Goal: Navigation & Orientation: Understand site structure

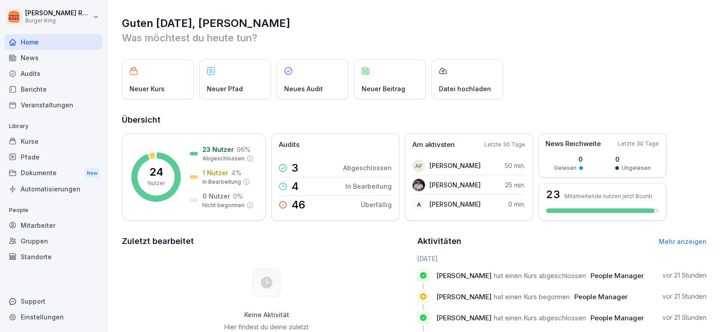
click at [34, 54] on div "News" at bounding box center [53, 58] width 98 height 16
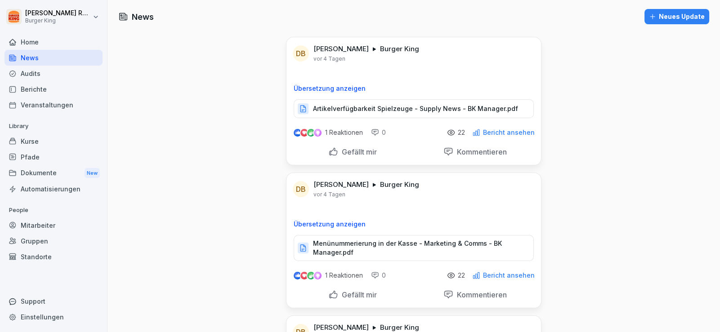
scroll to position [224, 0]
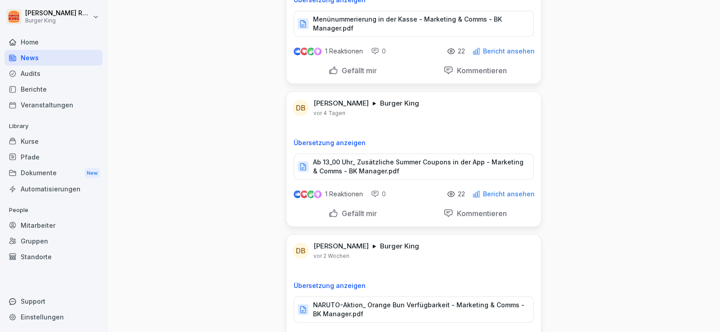
click at [52, 172] on div "Dokumente New" at bounding box center [53, 173] width 98 height 17
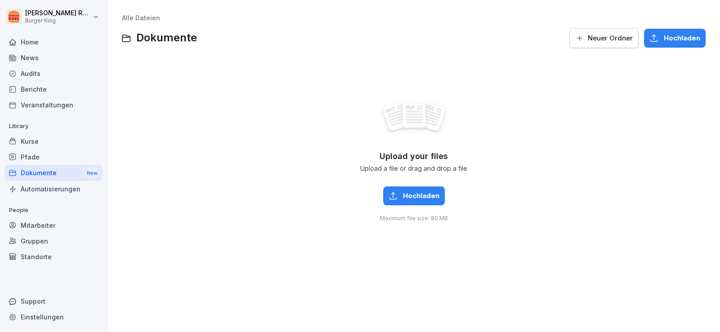
click at [173, 237] on div "Upload your files Upload a file or drag and drop a file Hochladen Maximum file …" at bounding box center [414, 161] width 584 height 202
click at [38, 91] on div "Berichte" at bounding box center [53, 89] width 98 height 16
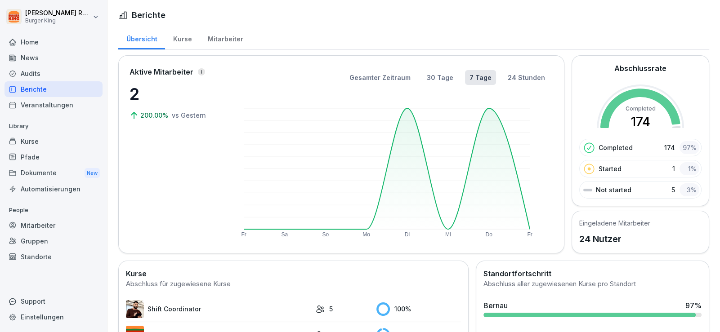
click at [39, 42] on div "Home" at bounding box center [53, 42] width 98 height 16
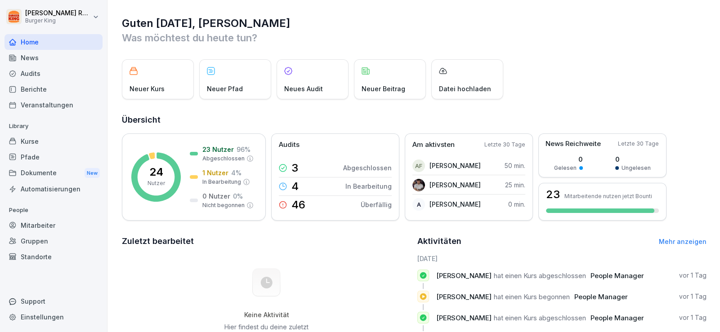
click at [38, 59] on div "News" at bounding box center [53, 58] width 98 height 16
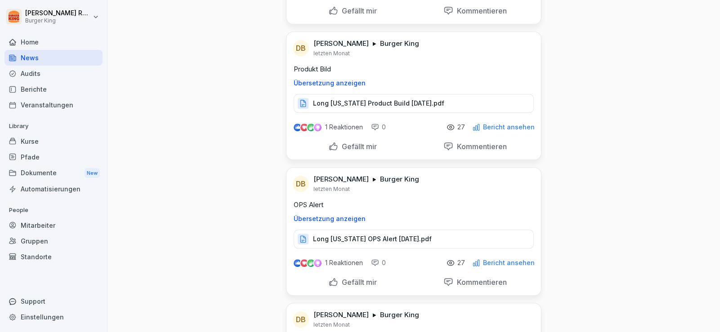
scroll to position [10024, 0]
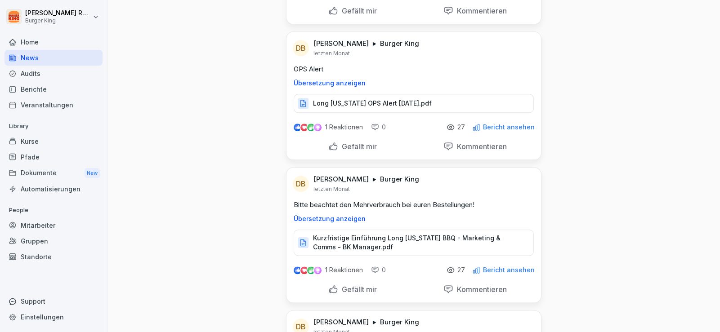
scroll to position [9758, 0]
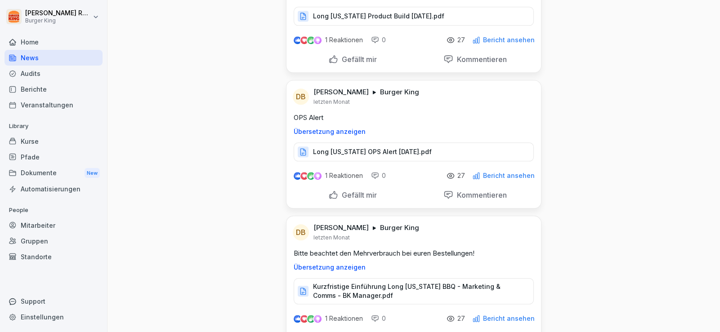
scroll to position [9982, 0]
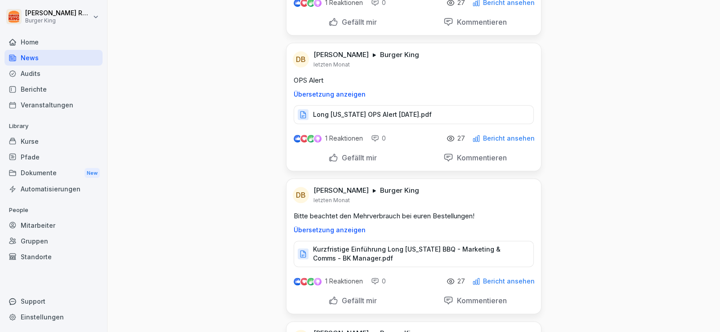
click at [351, 245] on p "Kurzfristige Einführung Long [US_STATE] BBQ - Marketing & Comms - BK Manager.pdf" at bounding box center [418, 254] width 211 height 18
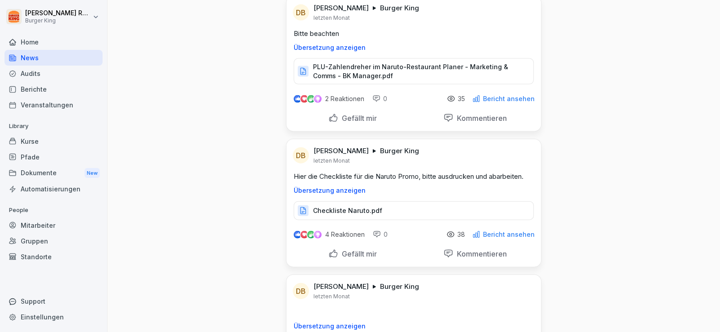
scroll to position [3805, 0]
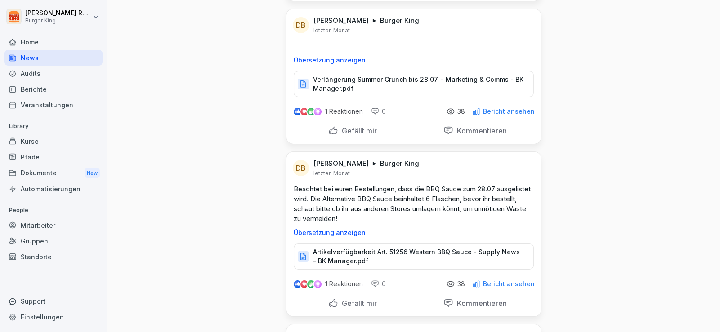
click at [397, 248] on p "Artikelverfügbarkeit Art. 51256 Western BBQ Sauce - Supply News - BK Manager.pdf" at bounding box center [418, 257] width 211 height 18
click at [47, 41] on div "Home" at bounding box center [53, 42] width 98 height 16
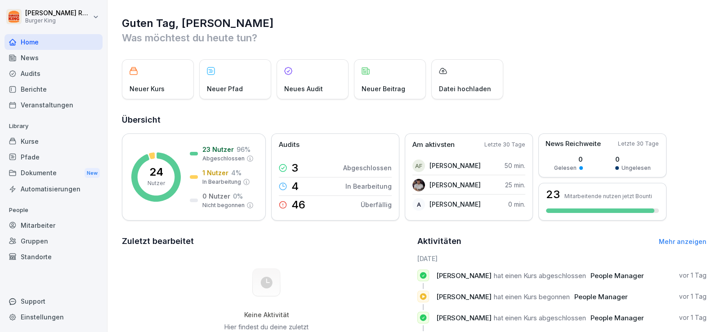
click at [366, 241] on h2 "Zuletzt bearbeitet" at bounding box center [266, 241] width 289 height 13
click at [57, 85] on div "Berichte" at bounding box center [53, 89] width 98 height 16
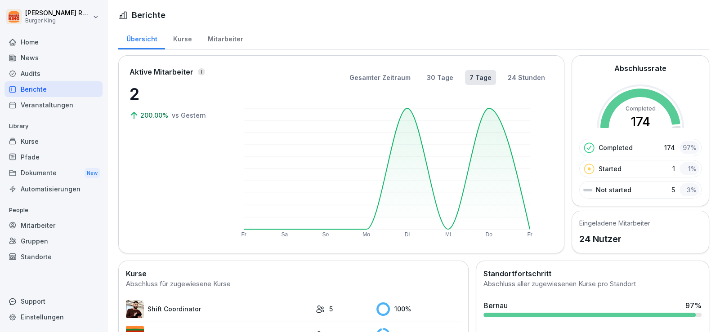
click at [37, 82] on div "Berichte" at bounding box center [53, 89] width 98 height 16
click at [227, 35] on div "Mitarbeiter" at bounding box center [225, 38] width 51 height 23
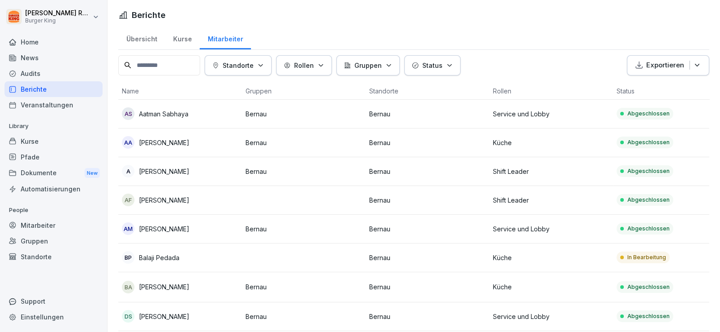
click at [30, 60] on div "News" at bounding box center [53, 58] width 98 height 16
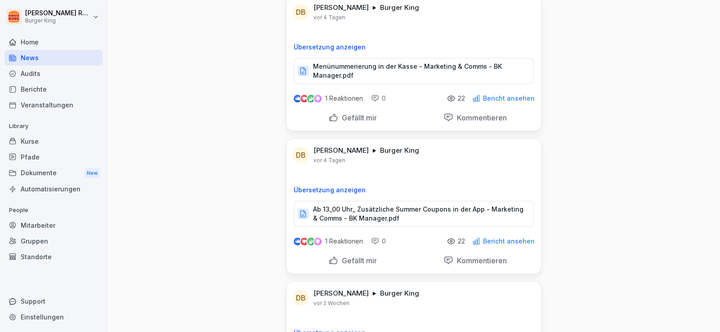
scroll to position [179, 0]
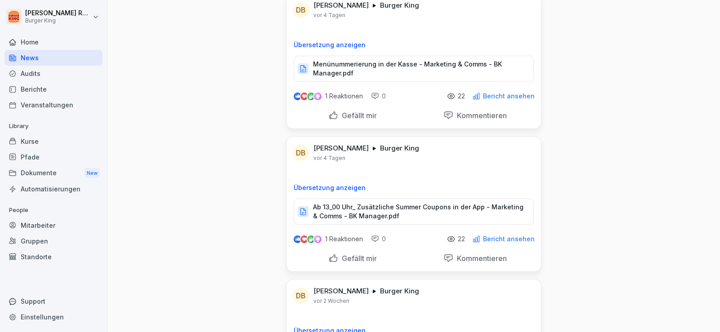
click at [49, 85] on div "Berichte" at bounding box center [53, 89] width 98 height 16
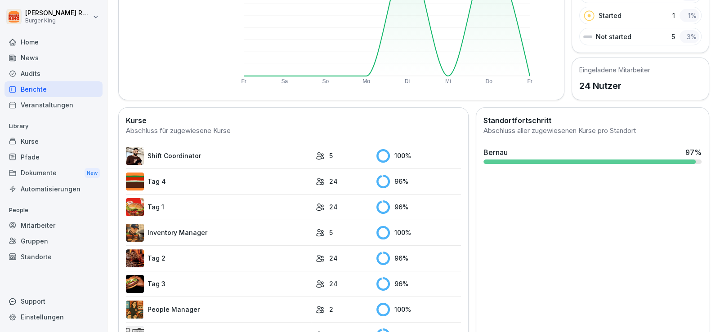
scroll to position [214, 0]
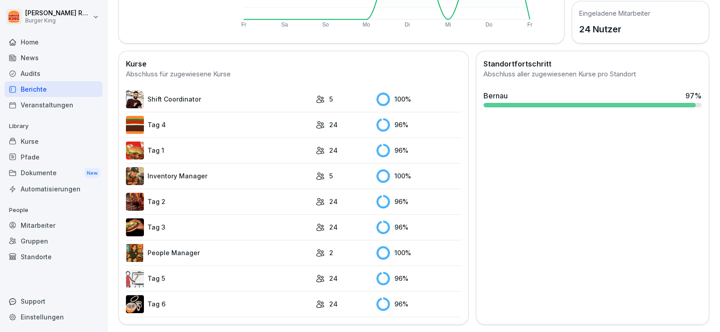
click at [189, 246] on link "People Manager" at bounding box center [218, 253] width 185 height 18
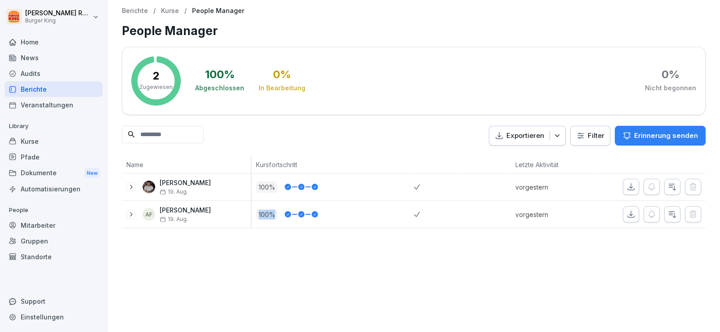
drag, startPoint x: 254, startPoint y: 215, endPoint x: 297, endPoint y: 215, distance: 43.2
click at [297, 215] on div "100 %" at bounding box center [335, 214] width 158 height 11
click at [307, 260] on div "Berichte / Kurse / People Manager People Manager 2 Zugewiesen 100 % Abgeschloss…" at bounding box center [413, 166] width 612 height 332
click at [134, 215] on icon at bounding box center [130, 214] width 7 height 7
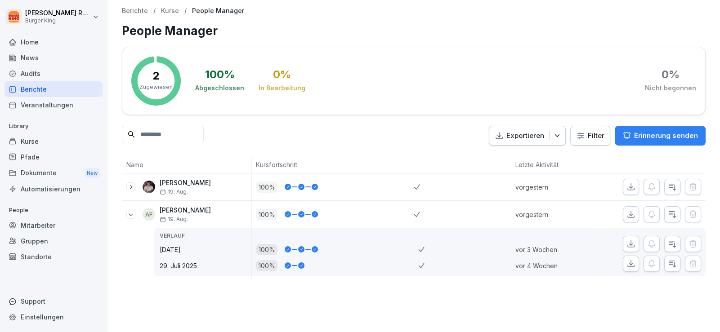
click at [130, 214] on icon at bounding box center [130, 214] width 7 height 7
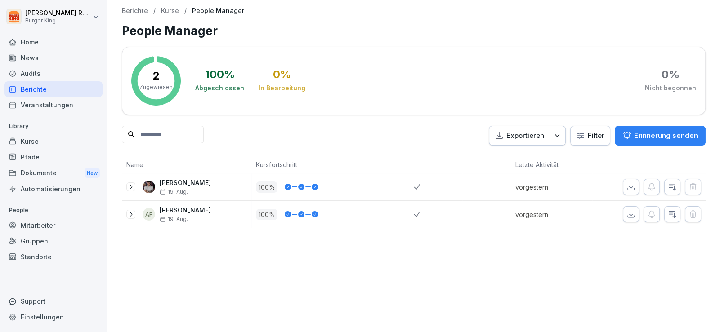
click at [378, 276] on div "Berichte / Kurse / People Manager People Manager 2 Zugewiesen 100 % Abgeschloss…" at bounding box center [413, 166] width 612 height 332
click at [39, 108] on div "Veranstaltungen" at bounding box center [53, 105] width 98 height 16
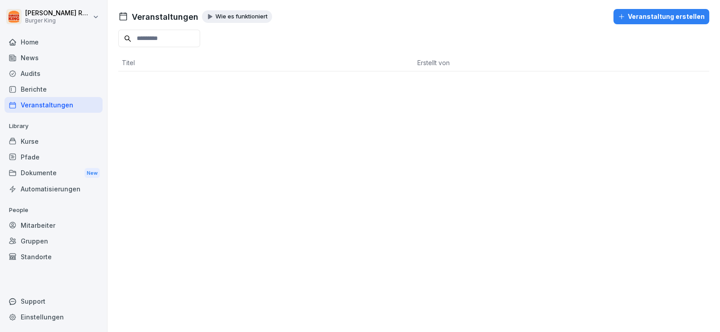
click at [46, 226] on div "Mitarbeiter" at bounding box center [53, 226] width 98 height 16
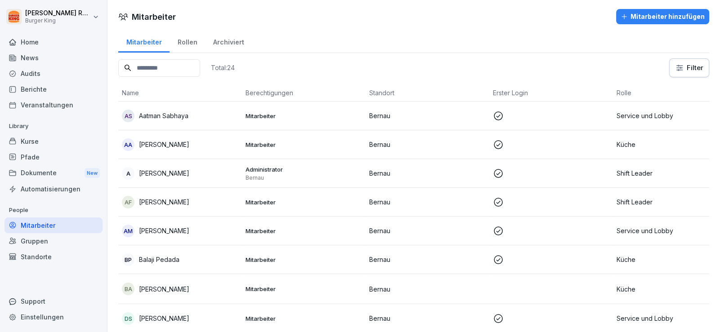
click at [45, 45] on div "Home" at bounding box center [53, 42] width 98 height 16
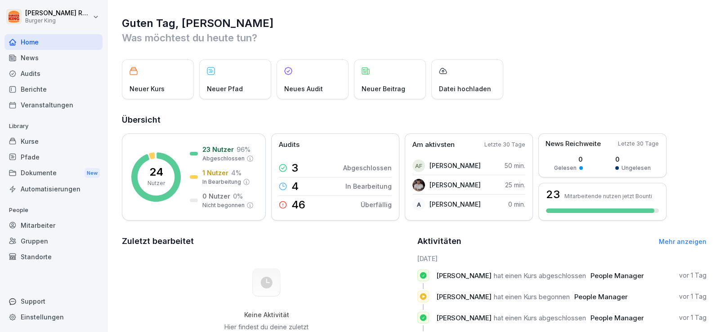
click at [43, 67] on div "Audits" at bounding box center [53, 74] width 98 height 16
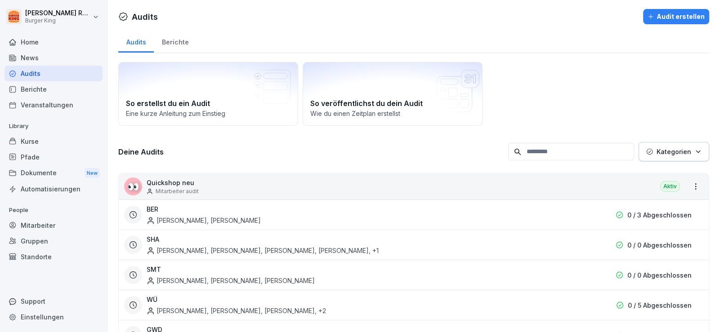
click at [178, 31] on div "Berichte" at bounding box center [175, 41] width 43 height 23
click at [171, 41] on div "Berichte" at bounding box center [175, 41] width 43 height 23
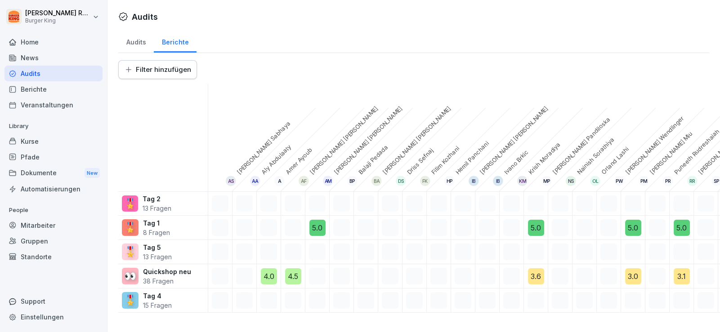
click at [270, 19] on div "Audits" at bounding box center [413, 16] width 591 height 15
click at [38, 91] on div "Berichte" at bounding box center [53, 89] width 98 height 16
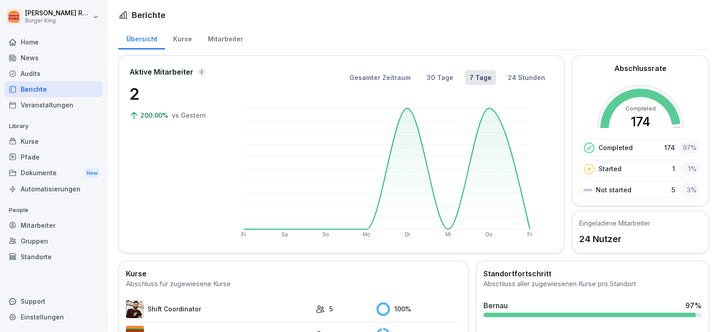
click at [31, 57] on div "News" at bounding box center [53, 58] width 98 height 16
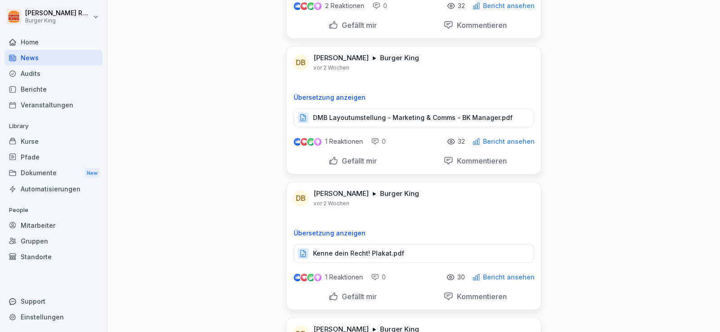
scroll to position [404, 0]
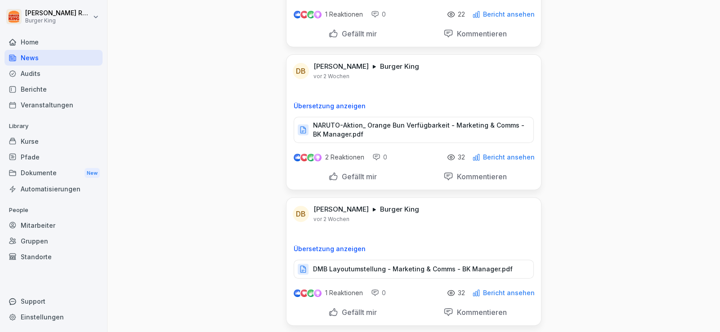
click at [43, 87] on div "Berichte" at bounding box center [53, 89] width 98 height 16
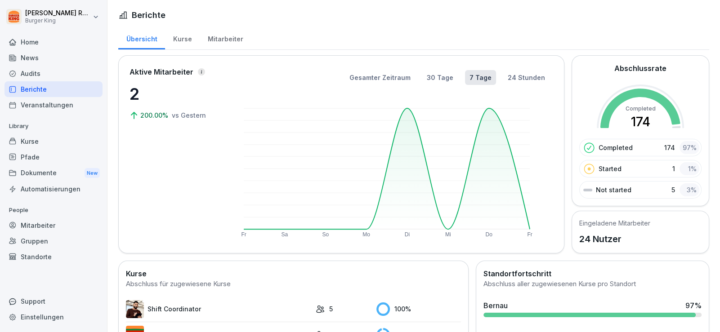
click at [223, 38] on div "Mitarbeiter" at bounding box center [225, 38] width 51 height 23
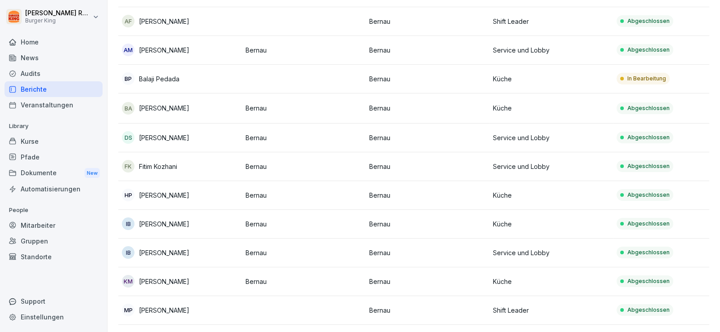
scroll to position [164, 0]
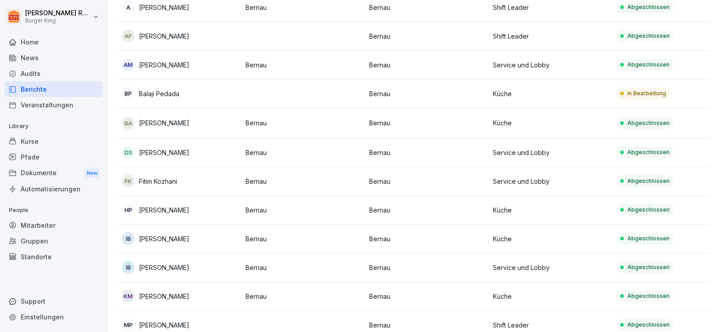
click at [437, 83] on td "Bernau" at bounding box center [427, 94] width 124 height 29
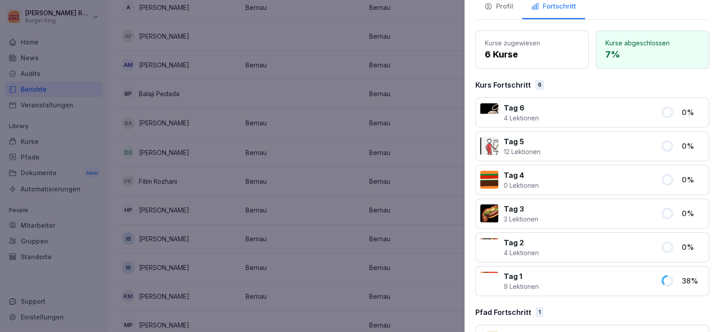
scroll to position [89, 0]
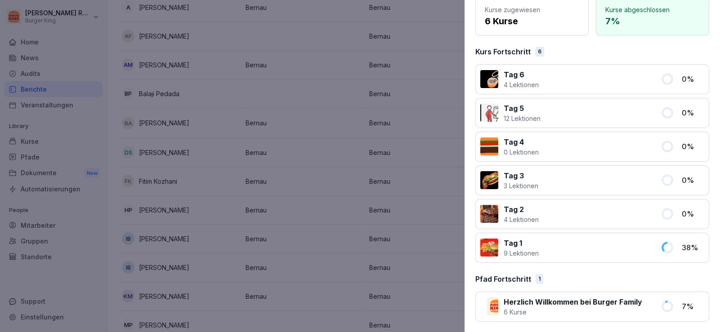
click at [0, 177] on div at bounding box center [360, 166] width 720 height 332
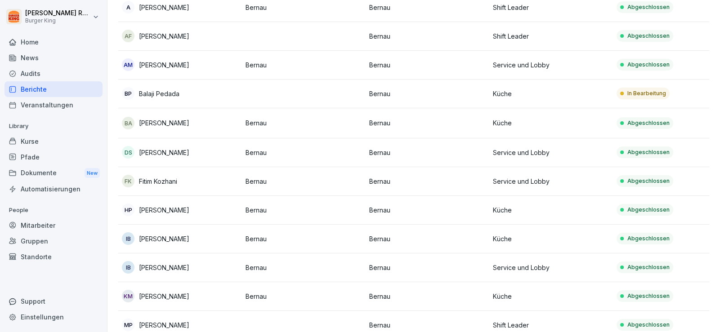
scroll to position [0, 0]
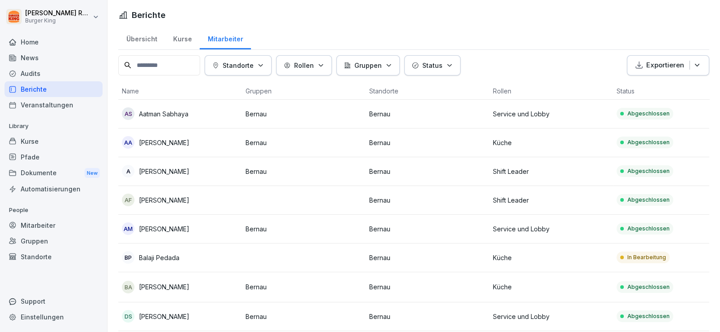
click at [181, 35] on div "Kurse" at bounding box center [182, 38] width 35 height 23
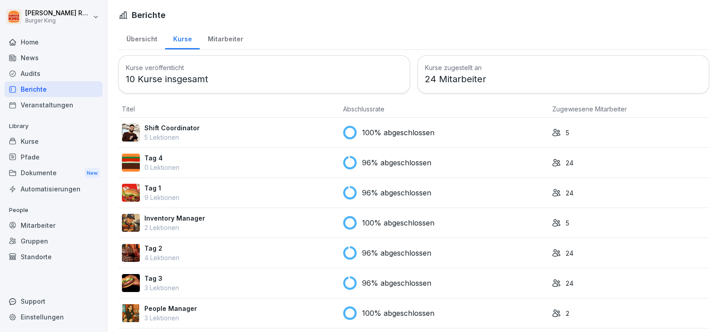
click at [50, 175] on div "Dokumente New" at bounding box center [53, 173] width 98 height 17
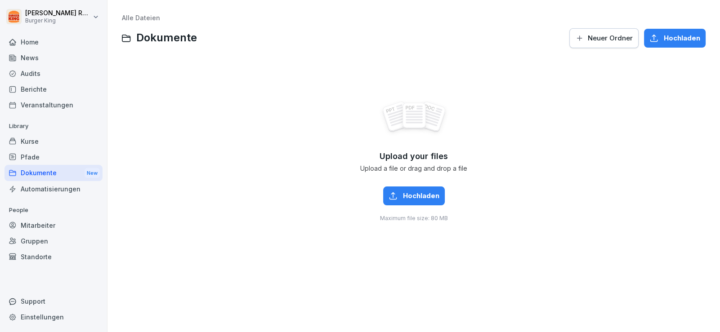
click at [45, 144] on div "Kurse" at bounding box center [53, 142] width 98 height 16
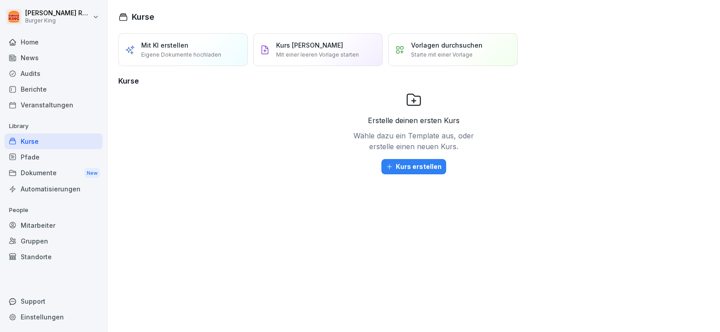
click at [43, 156] on div "Pfade" at bounding box center [53, 157] width 98 height 16
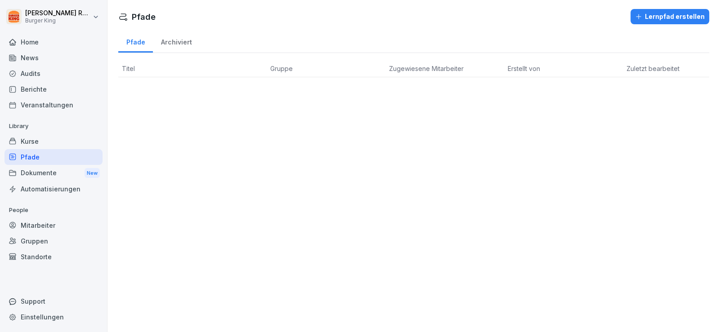
click at [52, 102] on div "Veranstaltungen" at bounding box center [53, 105] width 98 height 16
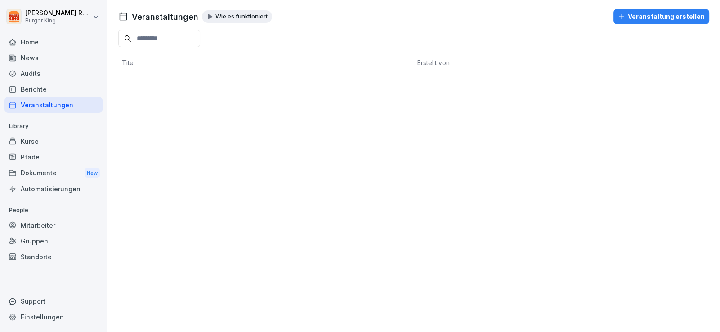
click at [43, 89] on div "Berichte" at bounding box center [53, 89] width 98 height 16
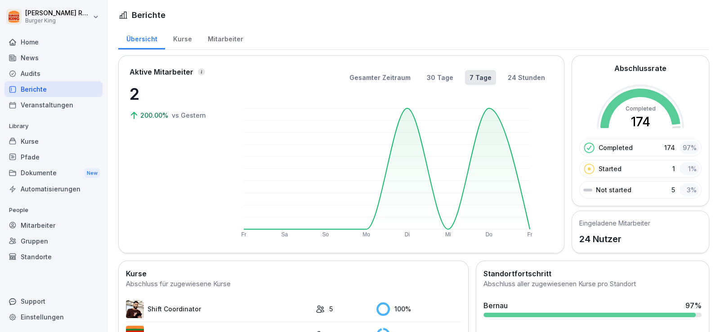
click at [40, 58] on div "News" at bounding box center [53, 58] width 98 height 16
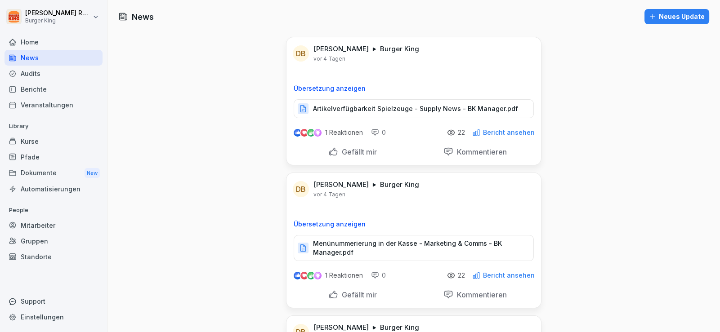
click at [36, 73] on div "Audits" at bounding box center [53, 74] width 98 height 16
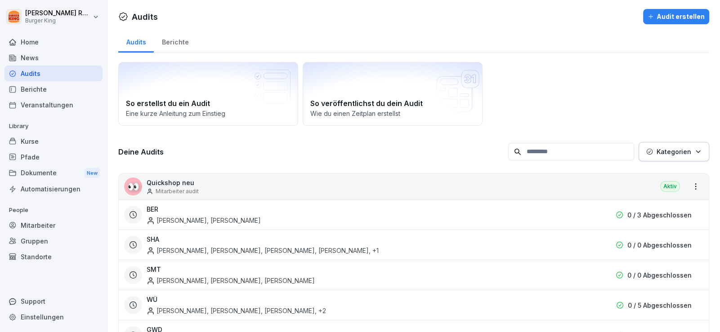
click at [37, 167] on div "Dokumente New" at bounding box center [53, 173] width 98 height 17
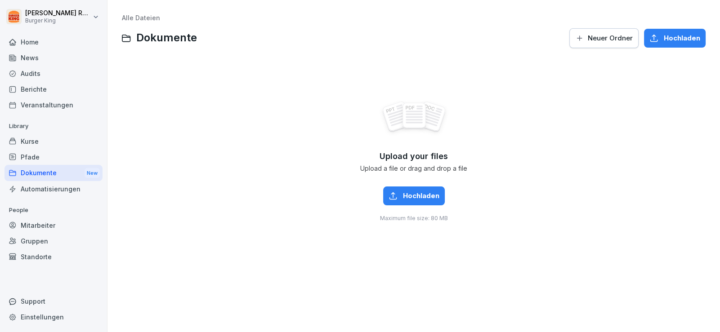
click at [38, 152] on div "Pfade" at bounding box center [53, 157] width 98 height 16
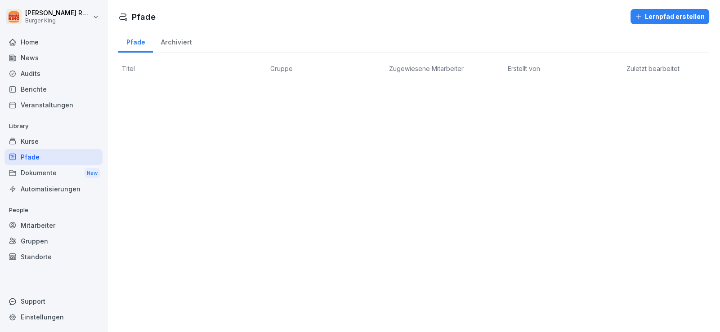
click at [63, 238] on div "Gruppen" at bounding box center [53, 241] width 98 height 16
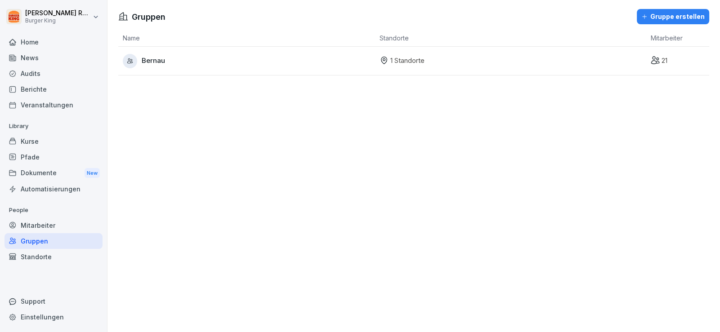
click at [58, 256] on div "Standorte" at bounding box center [53, 257] width 98 height 16
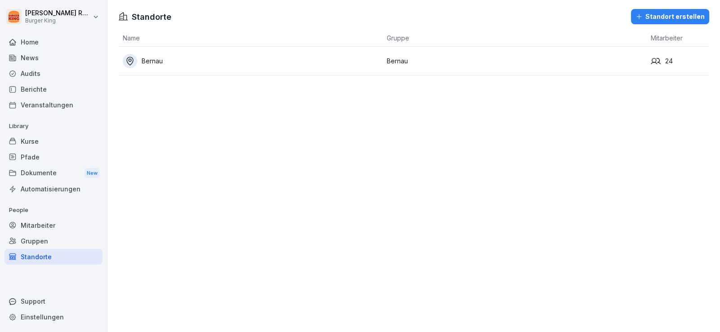
click at [31, 256] on div "Standorte" at bounding box center [53, 257] width 98 height 16
click at [45, 221] on div "Mitarbeiter" at bounding box center [53, 226] width 98 height 16
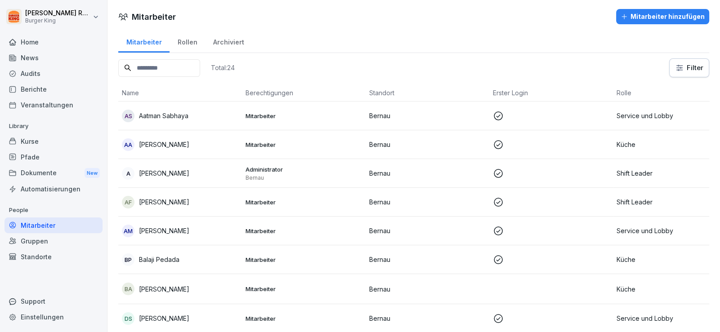
click at [62, 102] on div "Veranstaltungen" at bounding box center [53, 105] width 98 height 16
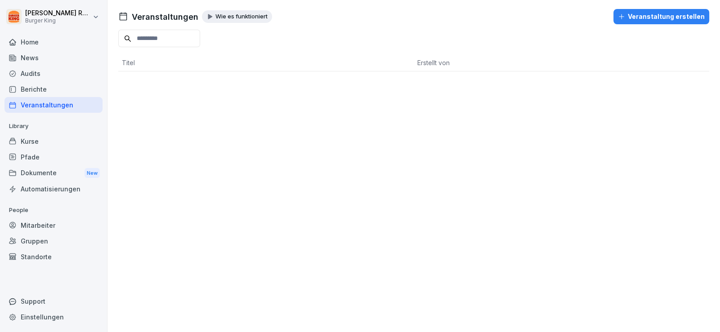
click at [54, 86] on div "Berichte" at bounding box center [53, 89] width 98 height 16
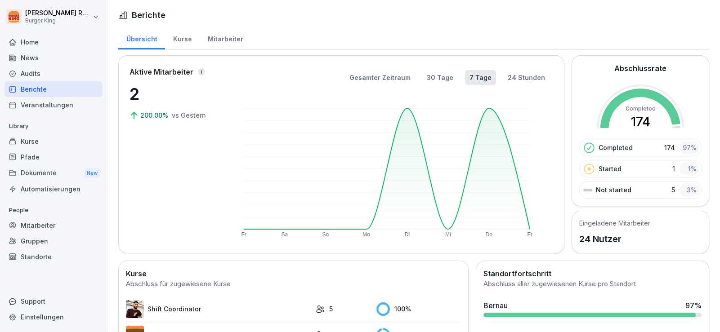
click at [37, 67] on div "Audits" at bounding box center [53, 74] width 98 height 16
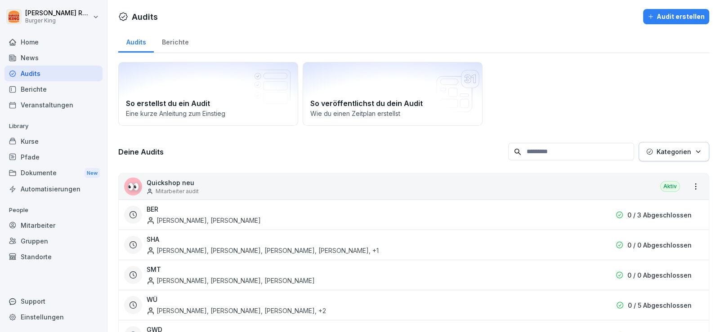
click at [40, 61] on div "News" at bounding box center [53, 58] width 98 height 16
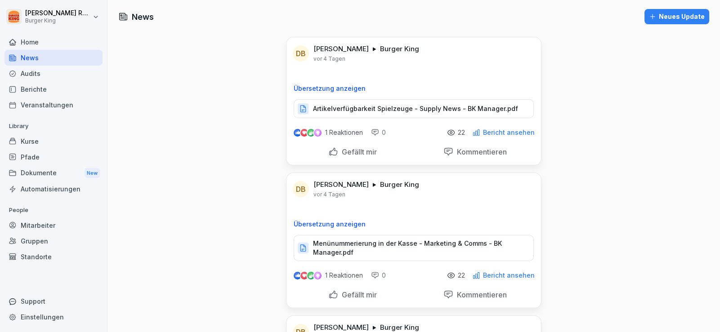
click at [42, 41] on div "Home" at bounding box center [53, 42] width 98 height 16
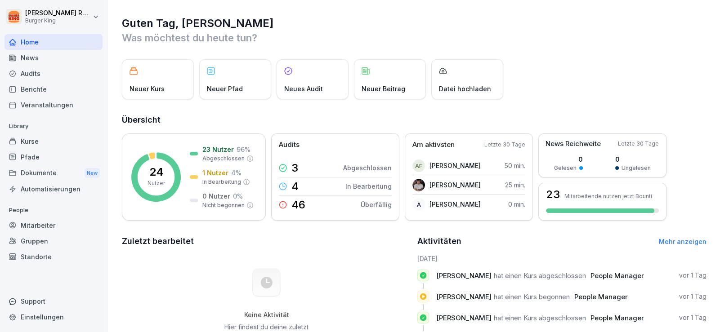
click at [290, 245] on h2 "Zuletzt bearbeitet" at bounding box center [266, 241] width 289 height 13
click at [96, 19] on html "[PERSON_NAME] Burger King Home News Audits Berichte Veranstaltungen Library Kur…" at bounding box center [360, 166] width 720 height 332
click at [86, 126] on html "[PERSON_NAME] Burger King Home News Audits Berichte Veranstaltungen Library Kur…" at bounding box center [360, 166] width 720 height 332
click at [53, 71] on div "Audits" at bounding box center [53, 74] width 98 height 16
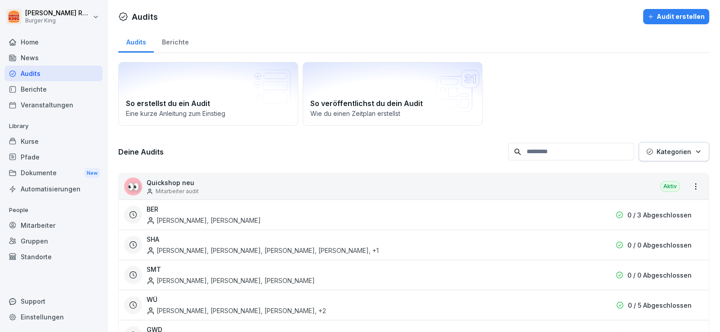
click at [176, 37] on div "Berichte" at bounding box center [175, 41] width 43 height 23
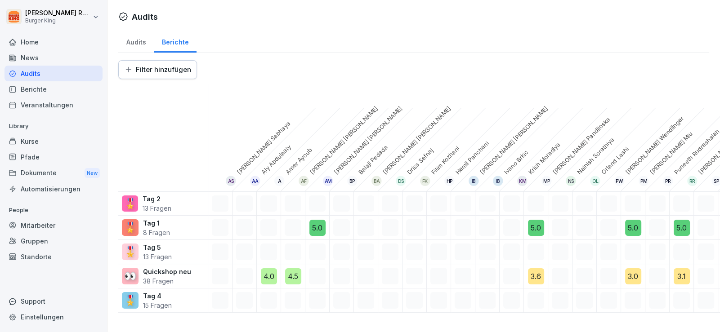
click at [48, 89] on div "Berichte" at bounding box center [53, 89] width 98 height 16
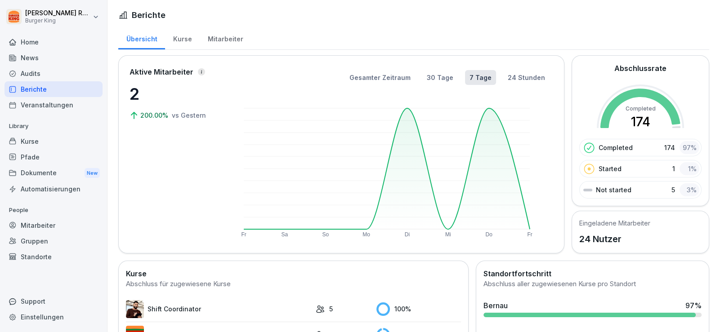
click at [46, 103] on div "Veranstaltungen" at bounding box center [53, 105] width 98 height 16
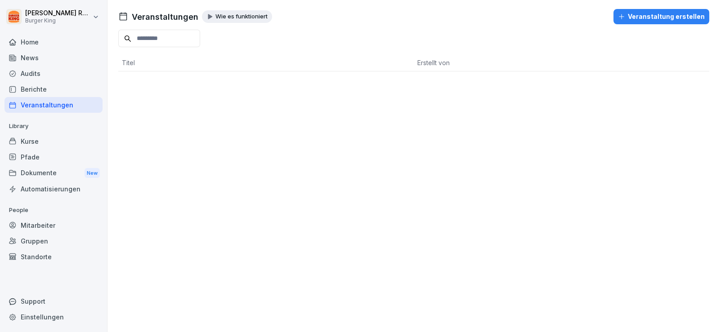
click at [47, 138] on div "Kurse" at bounding box center [53, 142] width 98 height 16
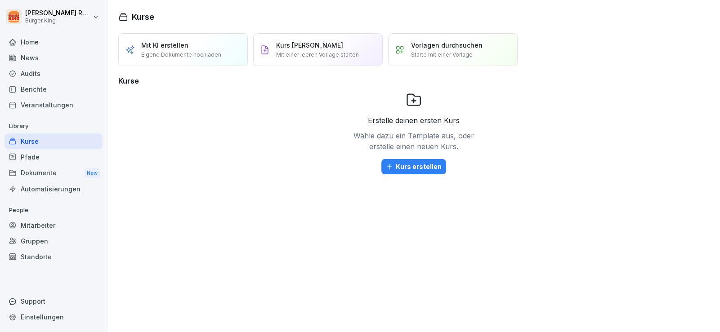
click at [436, 45] on p "Vorlagen durchsuchen" at bounding box center [446, 44] width 71 height 9
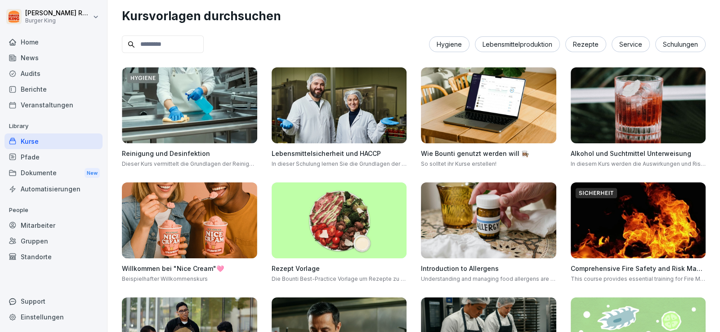
click at [46, 152] on div "Pfade" at bounding box center [53, 157] width 98 height 16
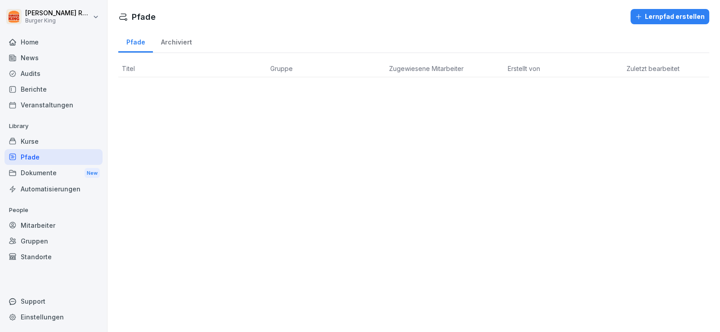
click at [176, 44] on div "Archiviert" at bounding box center [176, 41] width 47 height 23
click at [147, 45] on div "Pfade" at bounding box center [135, 41] width 35 height 23
click at [50, 177] on div "Dokumente New" at bounding box center [53, 173] width 98 height 17
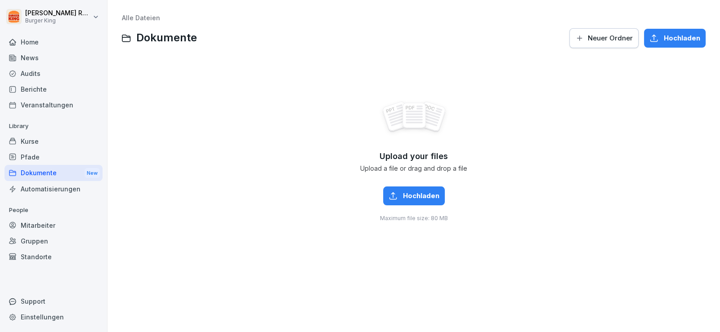
click at [38, 190] on div "Automatisierungen" at bounding box center [53, 189] width 98 height 16
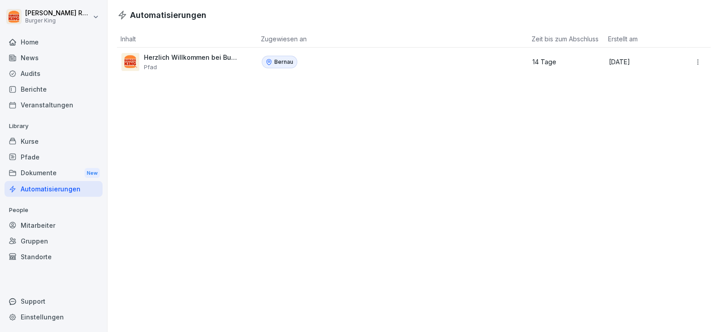
click at [31, 224] on div "Mitarbeiter" at bounding box center [53, 226] width 98 height 16
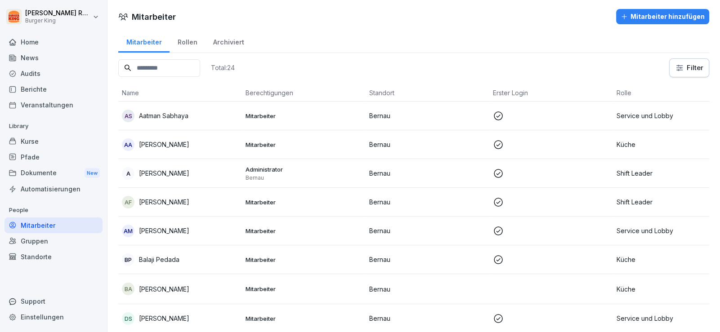
click at [45, 240] on div "Gruppen" at bounding box center [53, 241] width 98 height 16
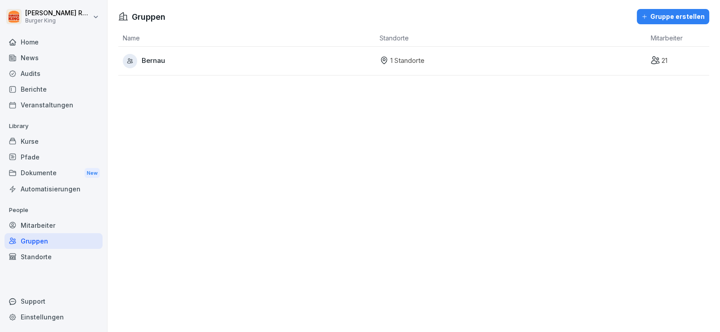
click at [43, 254] on div "Standorte" at bounding box center [53, 257] width 98 height 16
